Goal: Task Accomplishment & Management: Manage account settings

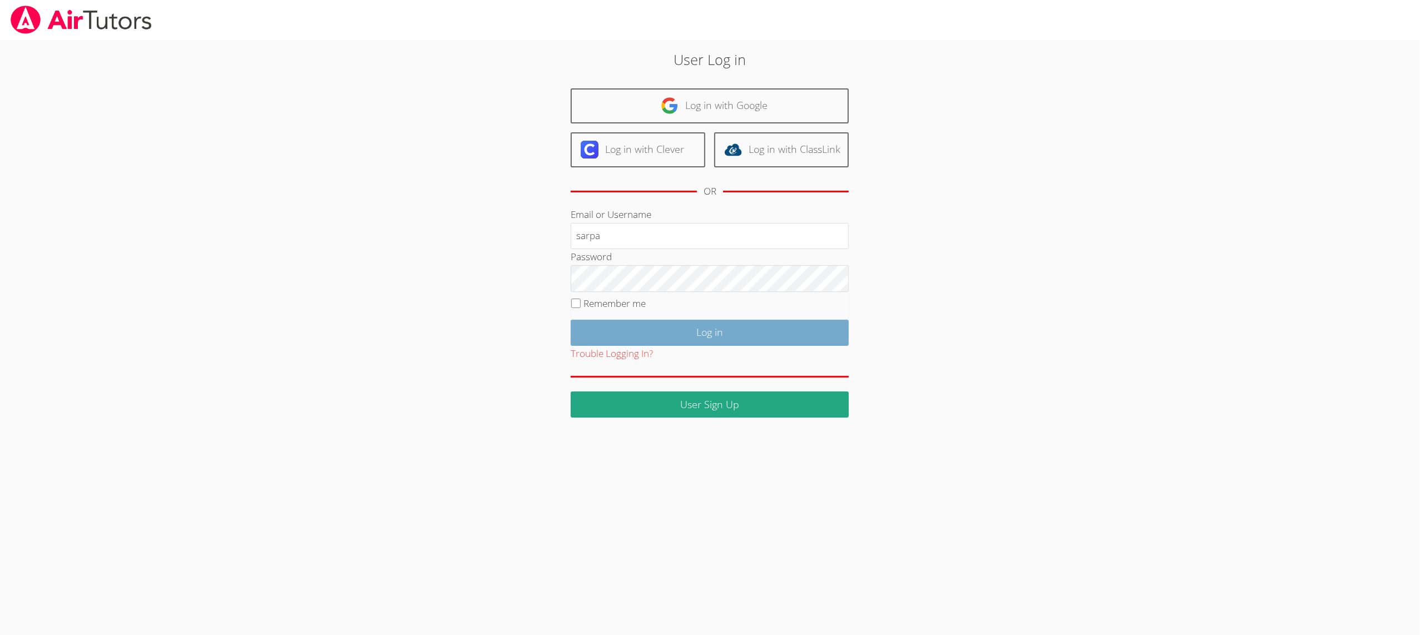
type input "sarpa"
click at [605, 324] on input "Log in" at bounding box center [710, 333] width 278 height 26
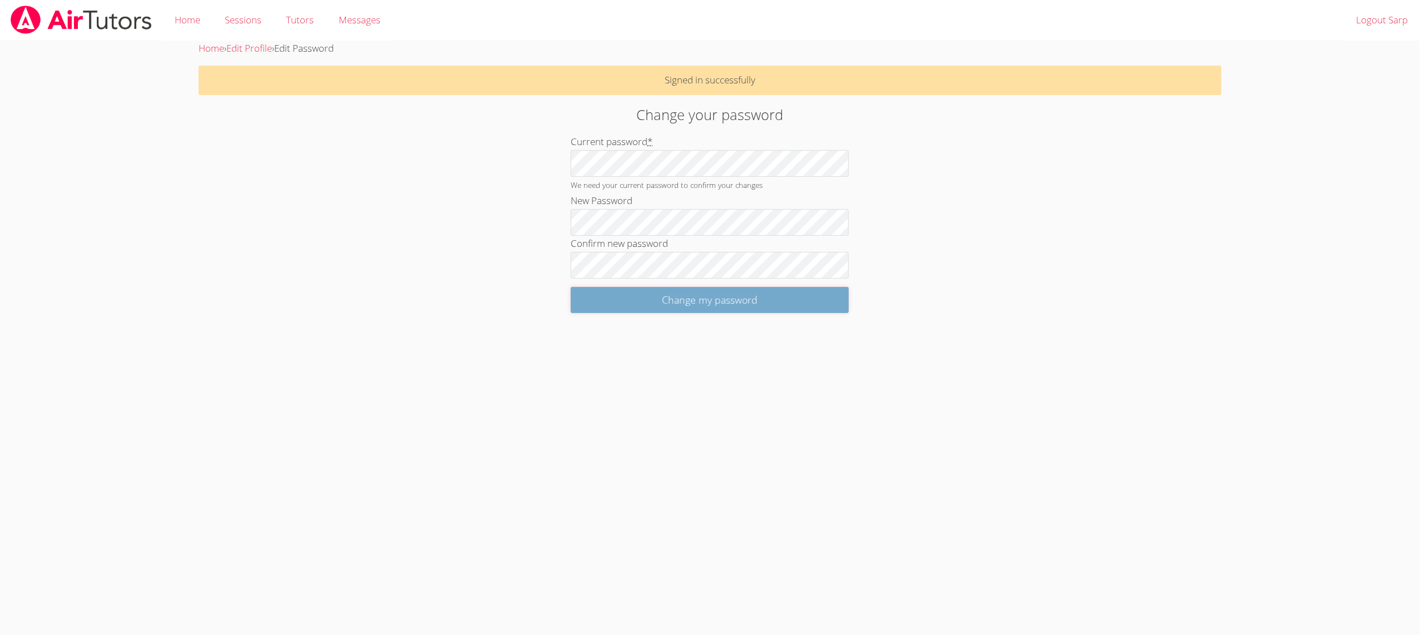
click at [601, 300] on input "Change my password" at bounding box center [710, 300] width 278 height 26
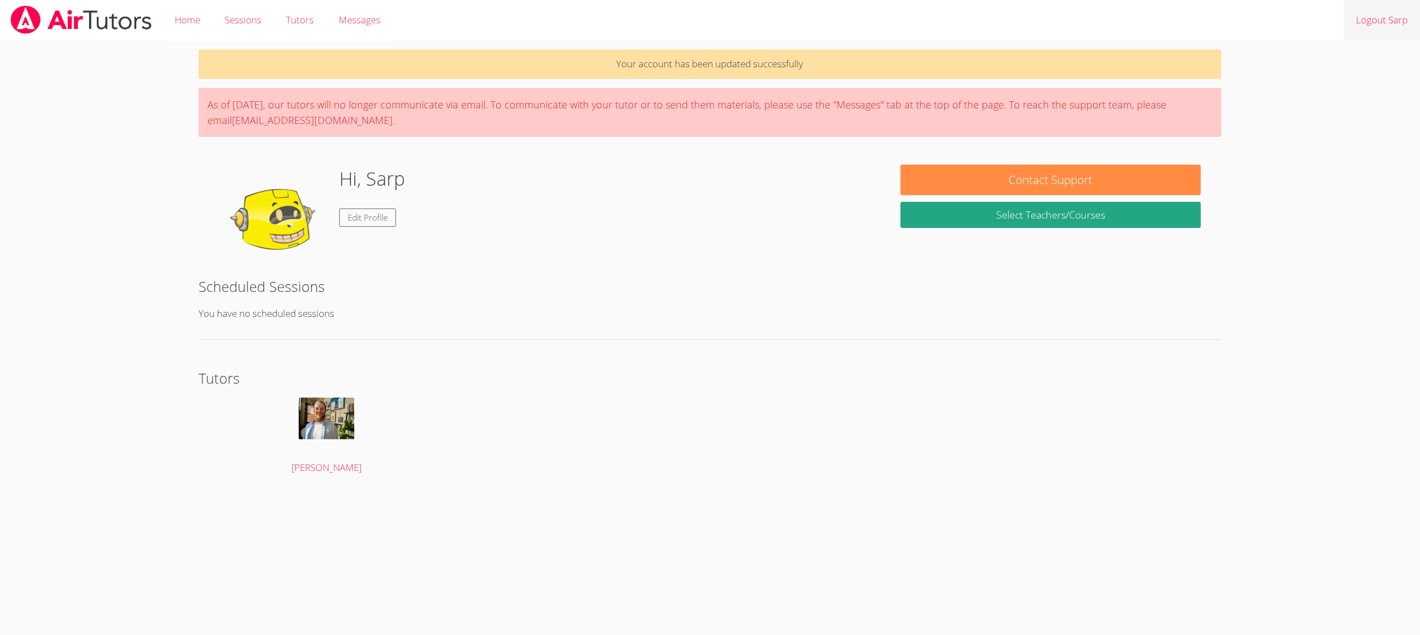
click at [1404, 16] on link "Logout Sarp" at bounding box center [1382, 20] width 76 height 41
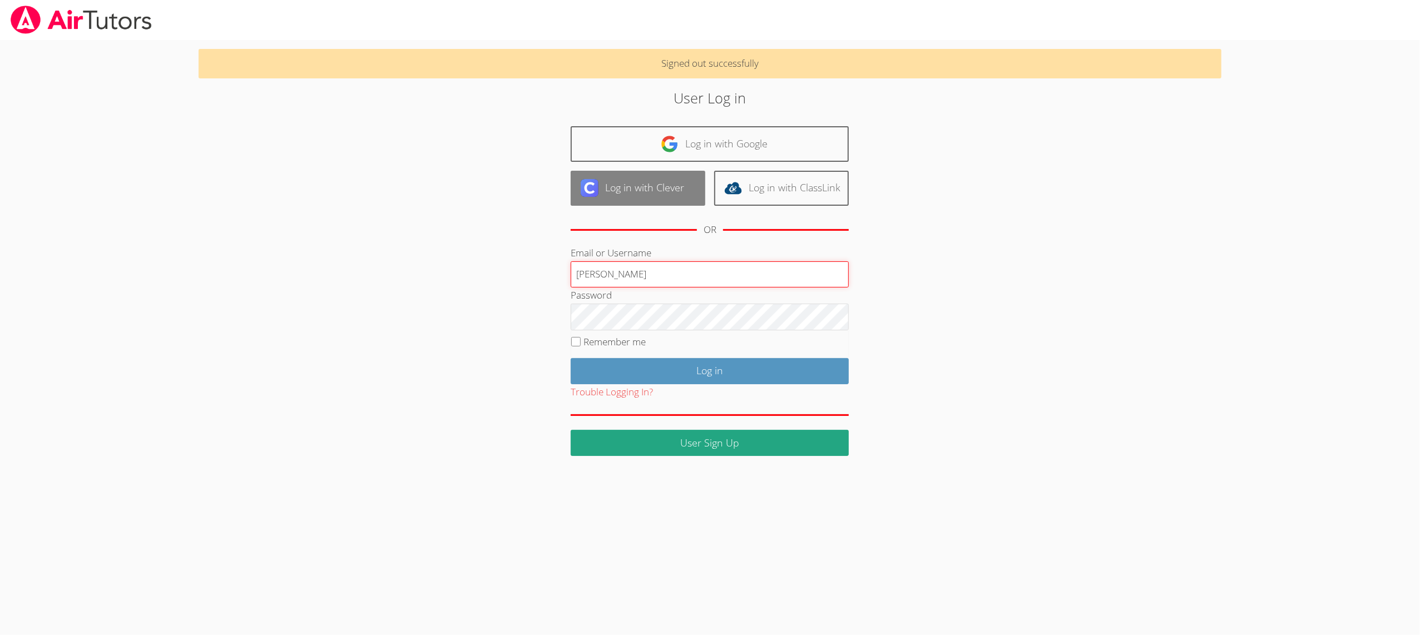
type input "[PERSON_NAME]"
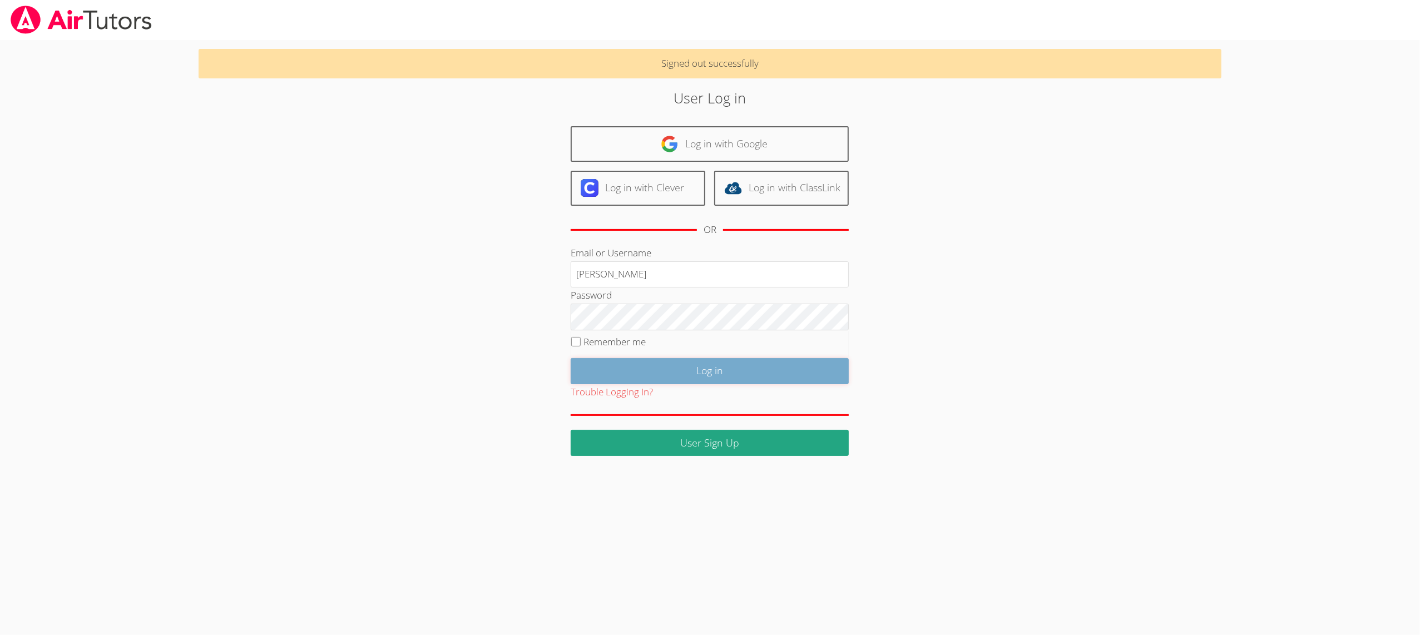
click at [597, 368] on input "Log in" at bounding box center [710, 371] width 278 height 26
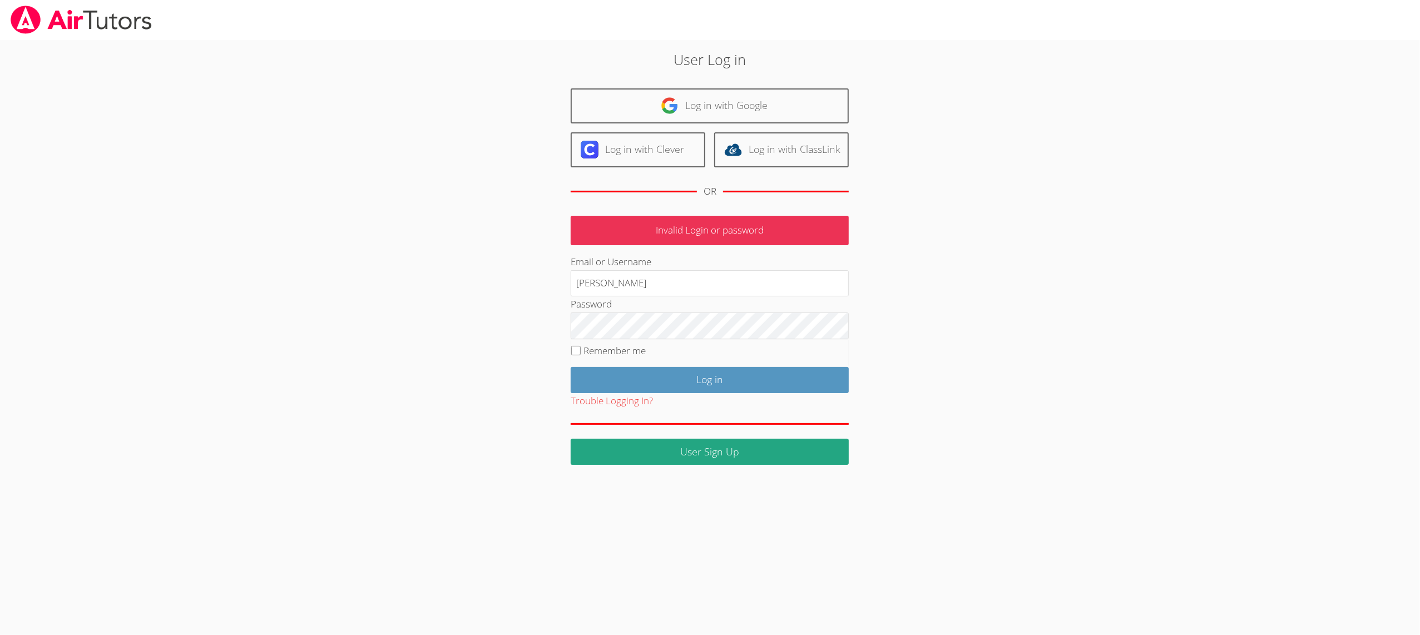
click at [928, 258] on div "User Log in Log in with Google Log in with Clever Log in with ClassLink OR Inva…" at bounding box center [710, 257] width 767 height 416
click at [610, 383] on input "Log in" at bounding box center [710, 380] width 278 height 26
